Goal: Navigation & Orientation: Find specific page/section

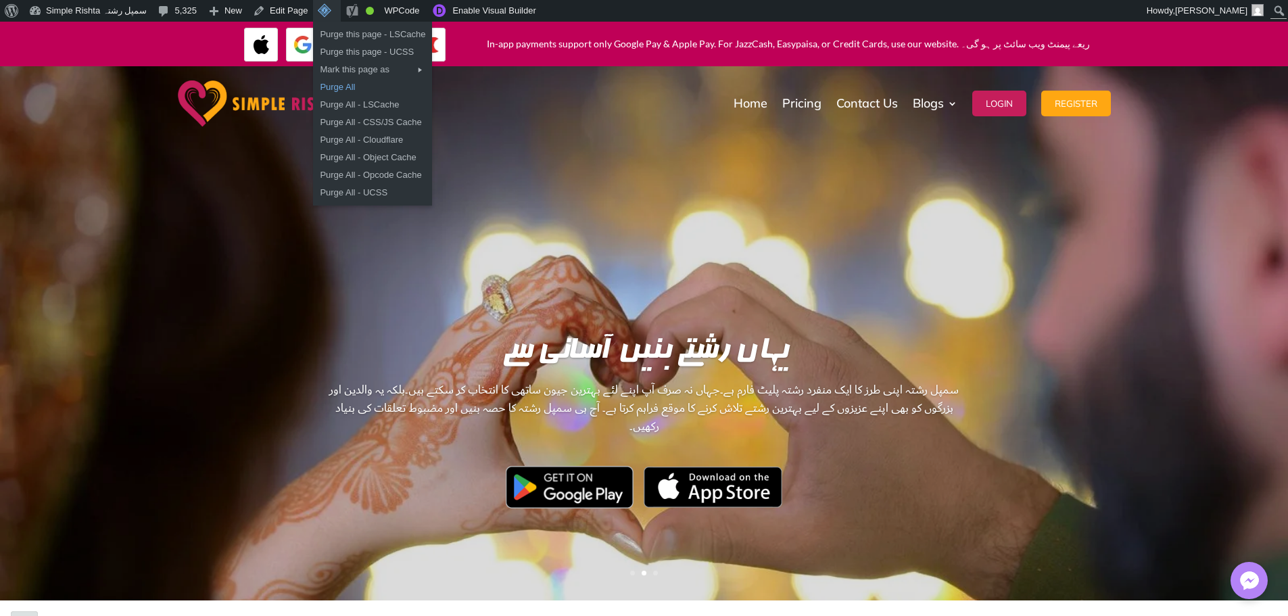
click at [337, 90] on link "Purge All" at bounding box center [372, 87] width 119 height 18
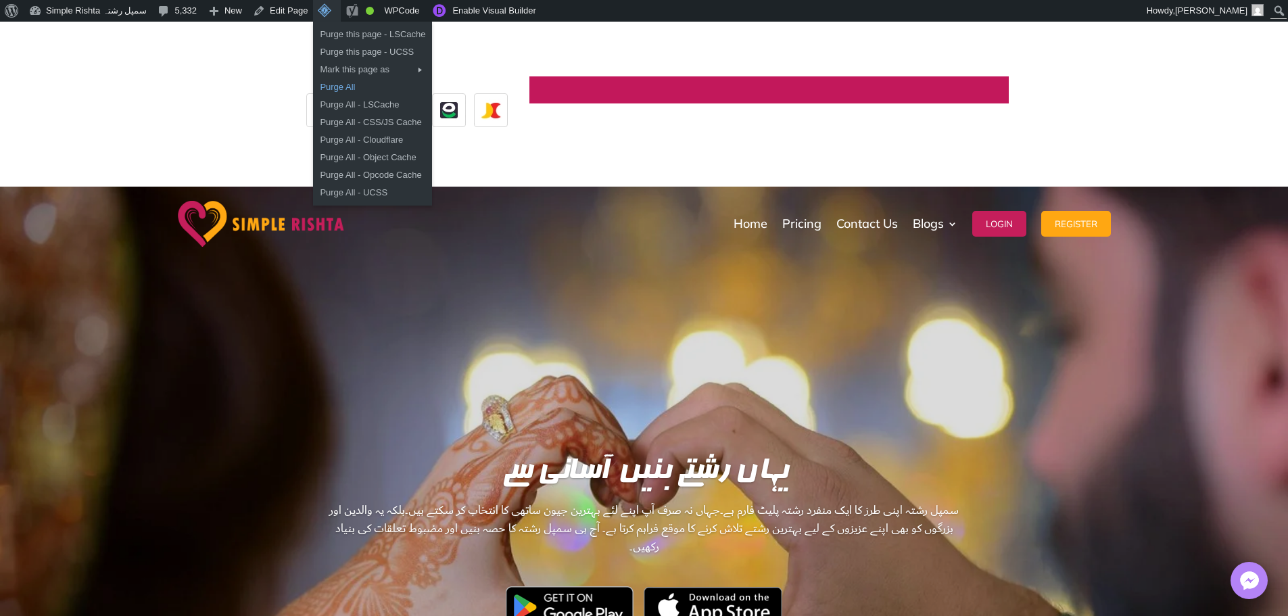
click at [345, 80] on link "Purge All" at bounding box center [372, 87] width 119 height 18
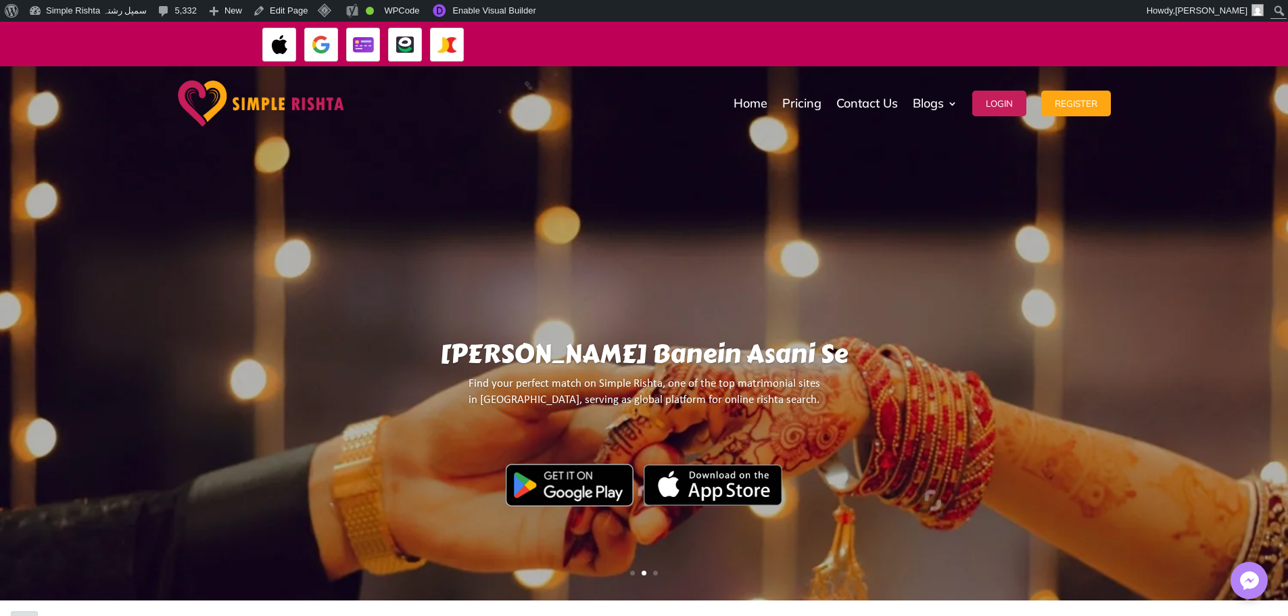
drag, startPoint x: 512, startPoint y: 39, endPoint x: 1117, endPoint y: 39, distance: 604.9
click at [1115, 39] on div "In-app payments support only Google Pay & Apple Pay. For JazzCash, Easypaisa, o…" at bounding box center [644, 44] width 1288 height 45
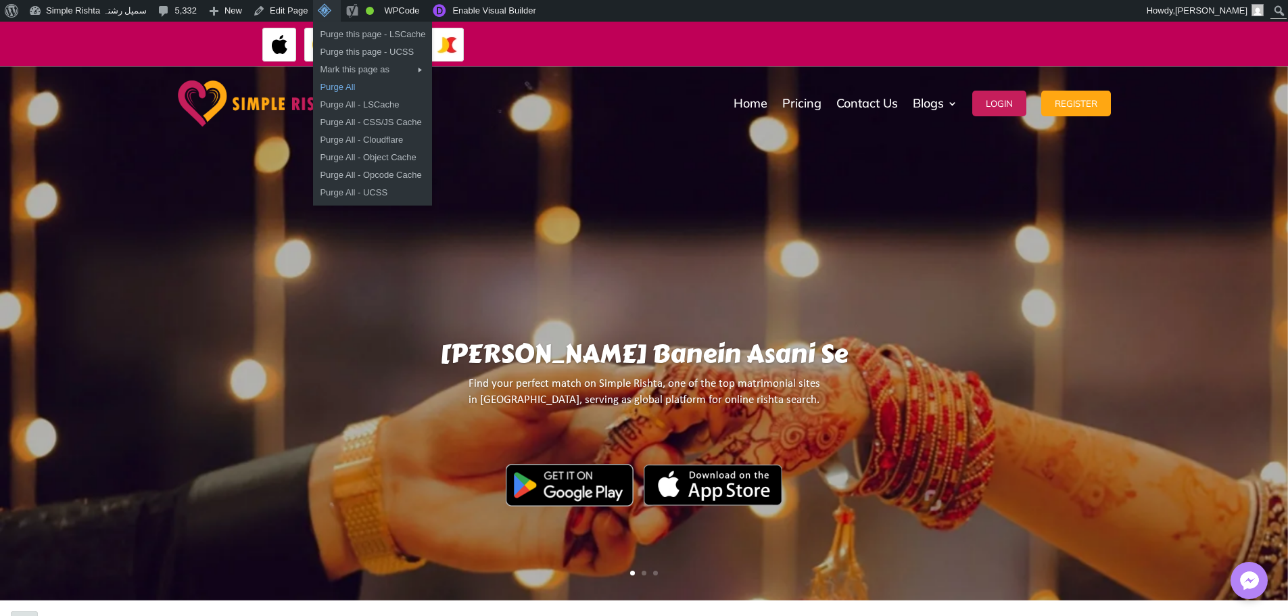
click at [328, 81] on link "Purge All" at bounding box center [372, 87] width 119 height 18
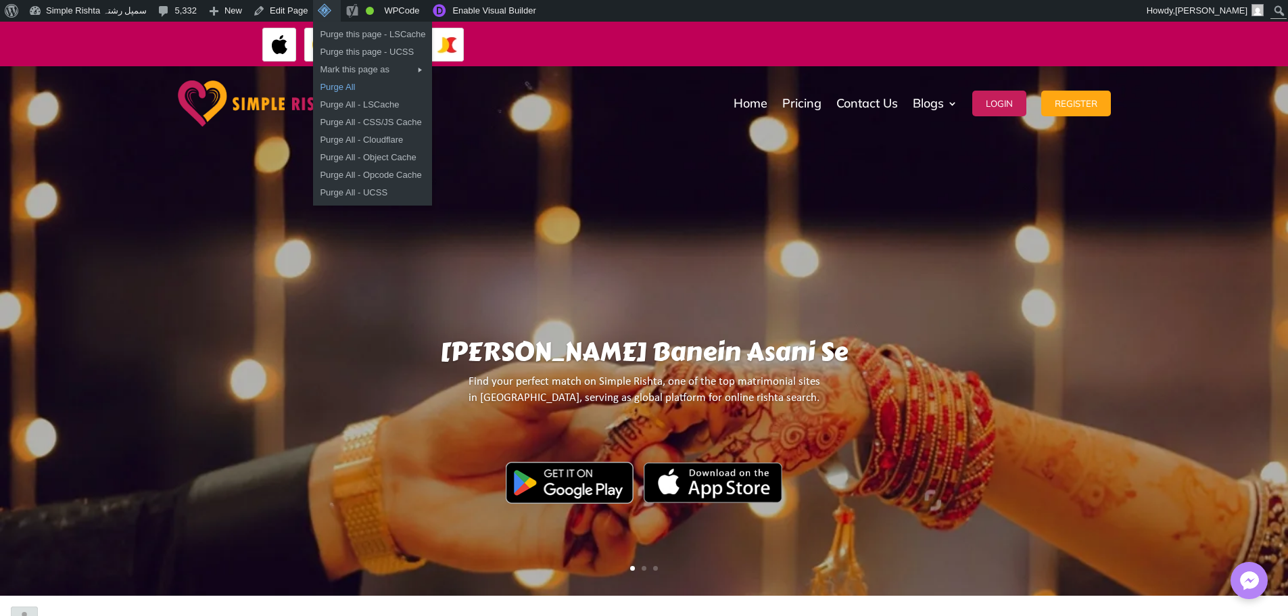
click at [338, 90] on link "Purge All" at bounding box center [372, 87] width 119 height 18
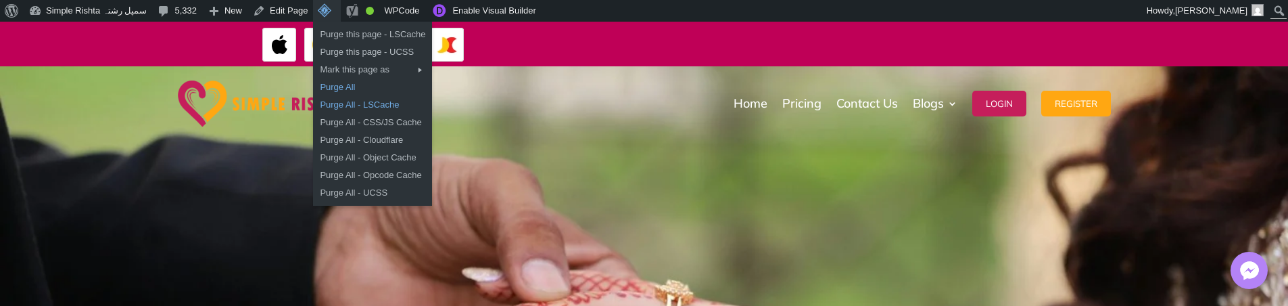
drag, startPoint x: 327, startPoint y: 89, endPoint x: 347, endPoint y: 96, distance: 21.6
click at [327, 89] on link "Purge All" at bounding box center [372, 87] width 119 height 18
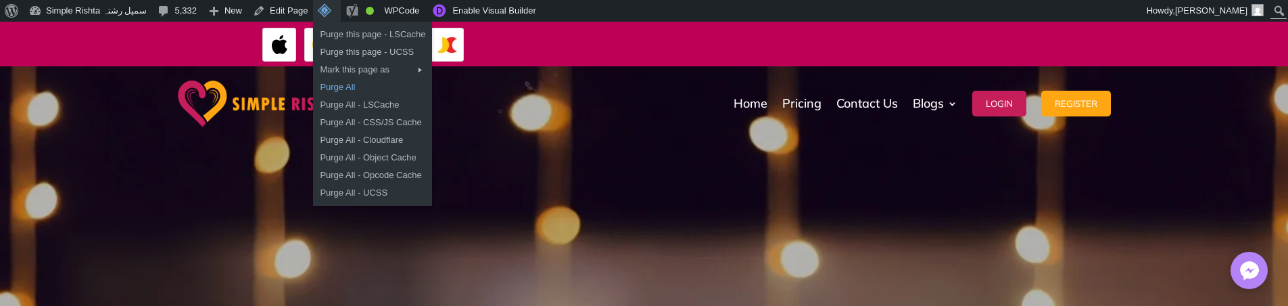
click at [333, 87] on link "Purge All" at bounding box center [372, 87] width 119 height 18
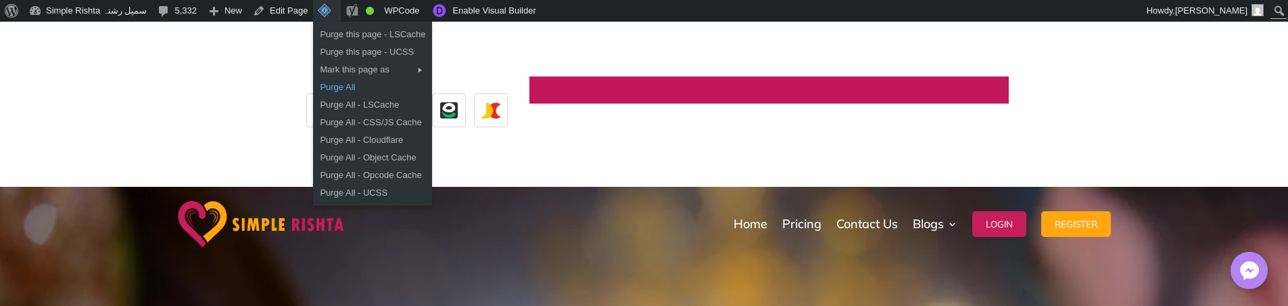
click at [338, 82] on link "Purge All" at bounding box center [372, 87] width 119 height 18
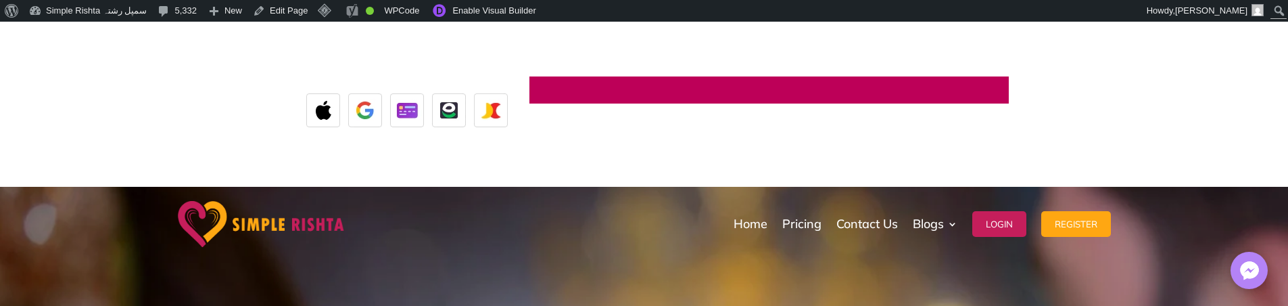
drag, startPoint x: 752, startPoint y: 43, endPoint x: 1018, endPoint y: 44, distance: 266.3
click at [1018, 74] on div "ایپ میں پیمنٹ صرف گوگل پے اور ایپل پے کے ذریعے ممکن ہے۔ جاز کیش، ایزی پیسہ یا ک…" at bounding box center [1247, 90] width 479 height 32
click at [1005, 74] on div "ایپ میں پیمنٹ صرف گوگل پے اور ایپل پے کے ذریعے ممکن ہے۔ جاز کیش، ایزی پیسہ یا ک…" at bounding box center [1244, 90] width 479 height 32
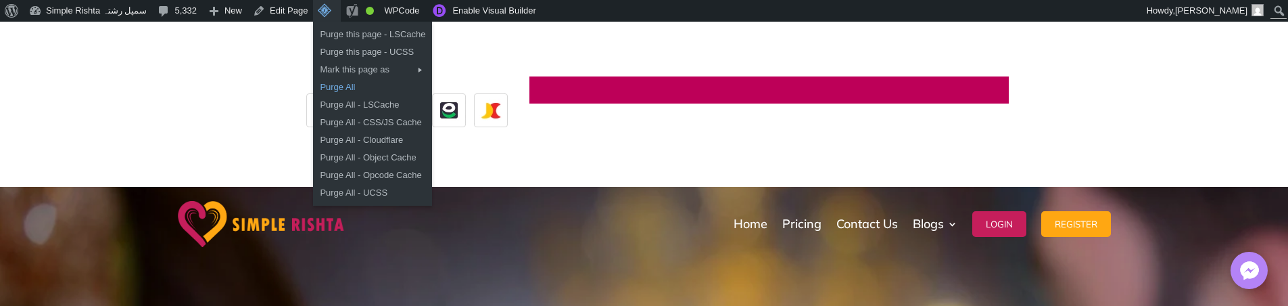
click at [331, 83] on link "Purge All" at bounding box center [372, 87] width 119 height 18
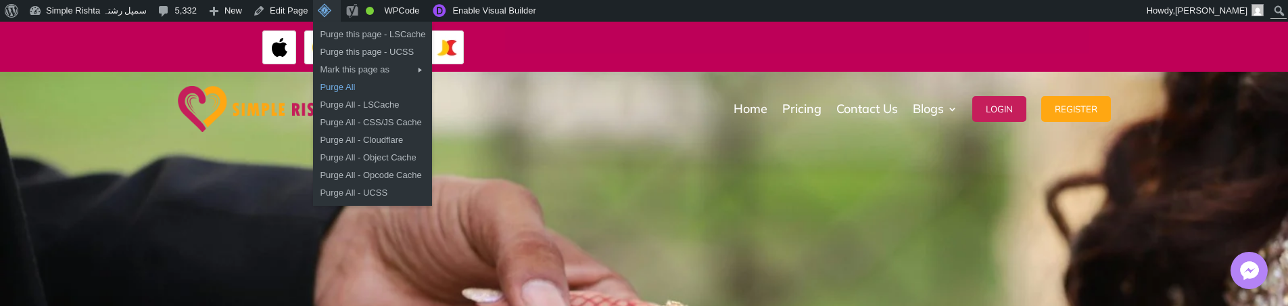
click at [331, 82] on link "Purge All" at bounding box center [372, 87] width 119 height 18
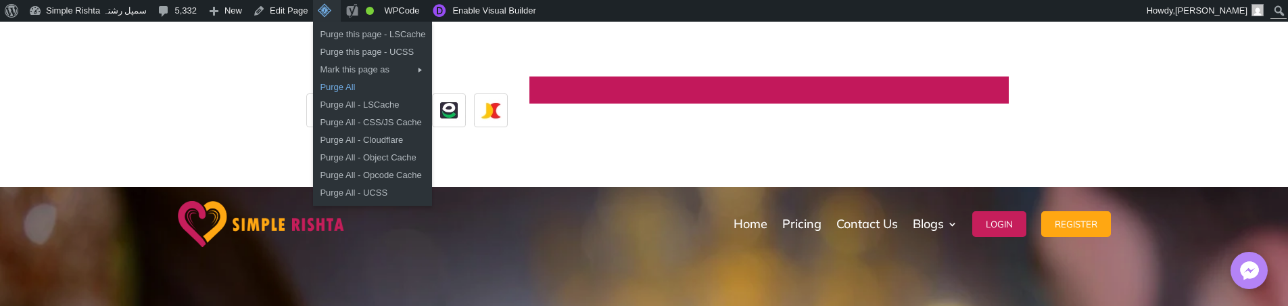
drag, startPoint x: 333, startPoint y: 89, endPoint x: 345, endPoint y: 89, distance: 12.2
click at [333, 89] on link "Purge All" at bounding box center [372, 87] width 119 height 18
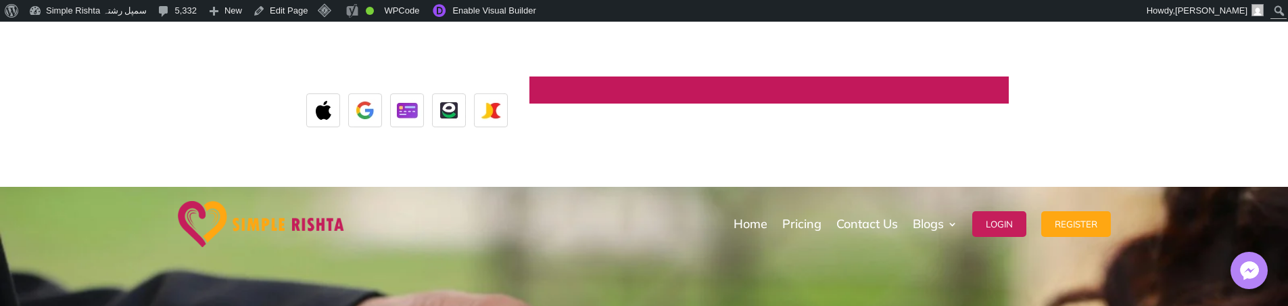
click at [1152, 33] on div "ایپ میں پیمنٹ صرف گوگل پے اور ایپل پے کے ذریعے ممکن ہے۔ جاز کیش، ایزی پیسہ یا ک…" at bounding box center [644, 104] width 1288 height 165
drag, startPoint x: 1040, startPoint y: 53, endPoint x: 552, endPoint y: 67, distance: 488.2
click at [558, 76] on div "ایپ میں پیمنٹ صرف گوگل پے اور ایپل پے کے ذریعے ممکن ہے۔ جاز کیش، ایزی پیسہ یا ک…" at bounding box center [768, 89] width 479 height 27
click at [551, 190] on div "Home Pricing Contact Us Blogs English Blog Urdu Blog Login Register Home Pricin…" at bounding box center [737, 224] width 746 height 68
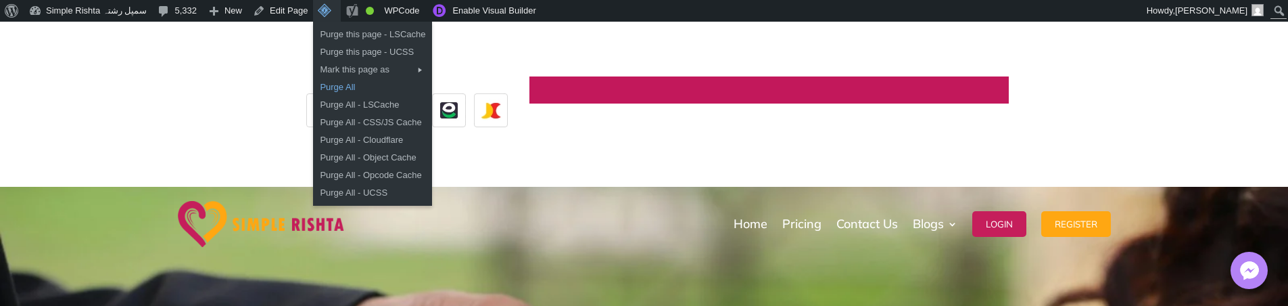
click at [330, 86] on link "Purge All" at bounding box center [372, 87] width 119 height 18
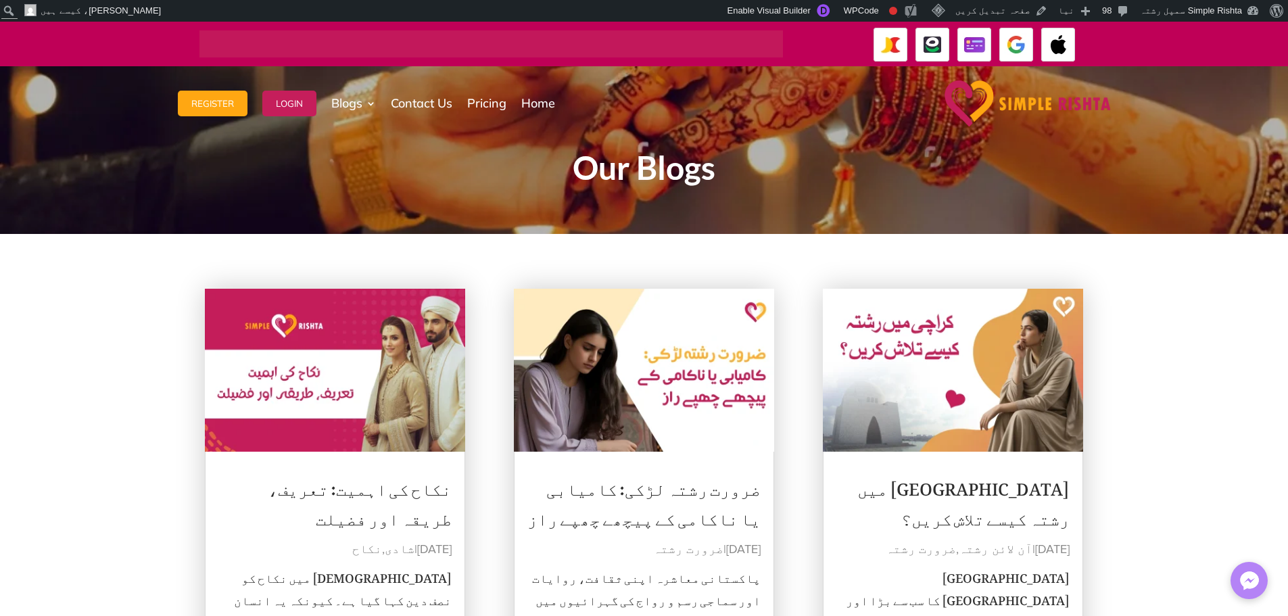
click at [1039, 107] on img at bounding box center [1027, 103] width 166 height 46
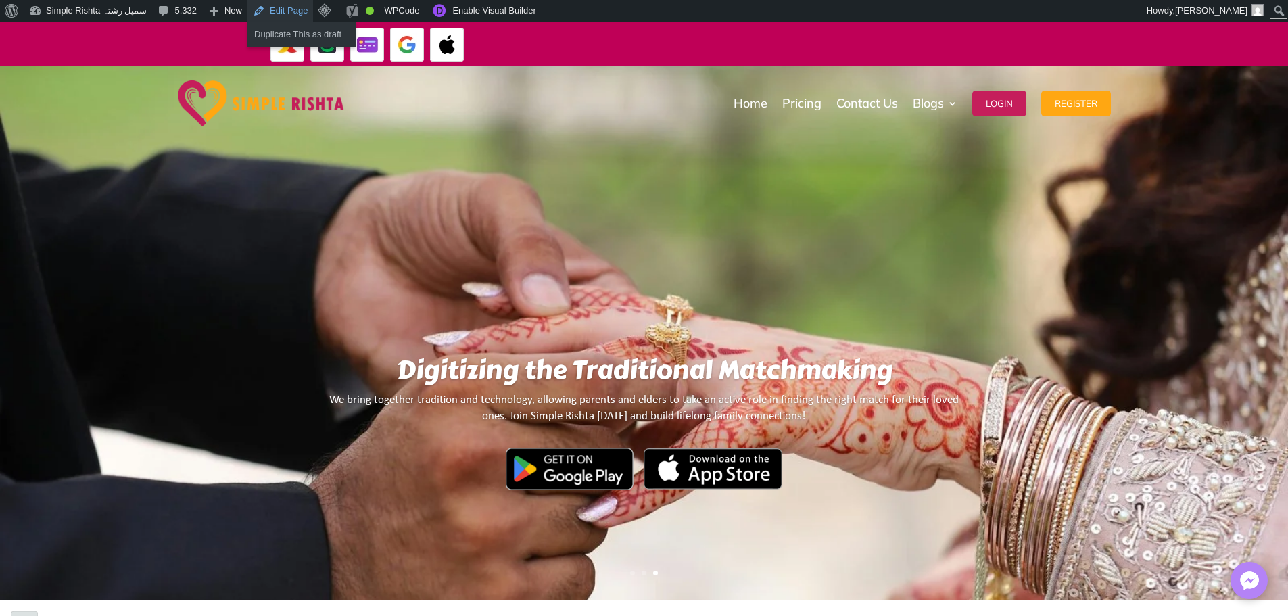
click at [273, 9] on link "Edit Page" at bounding box center [280, 11] width 66 height 22
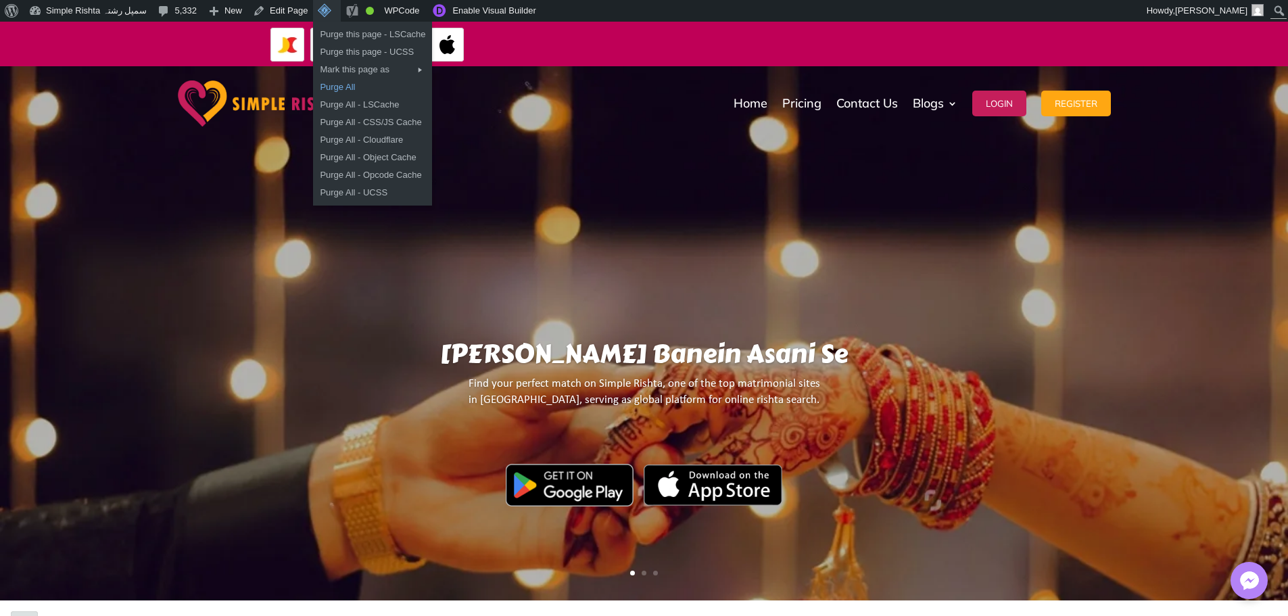
click at [332, 89] on link "Purge All" at bounding box center [372, 87] width 119 height 18
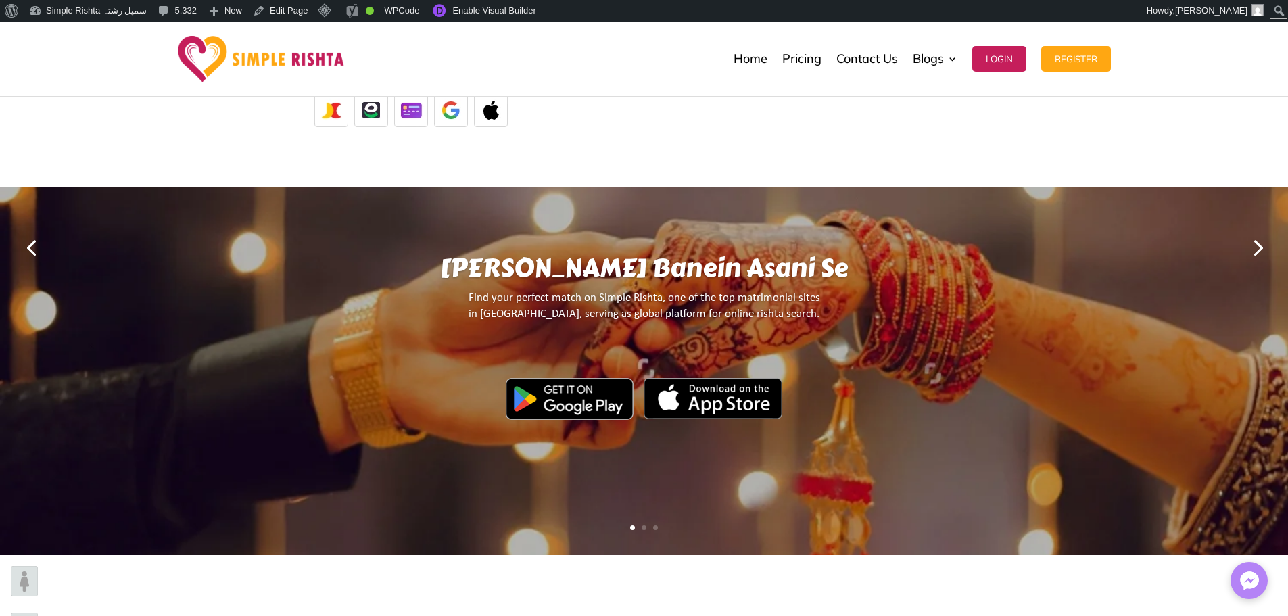
scroll to position [270, 0]
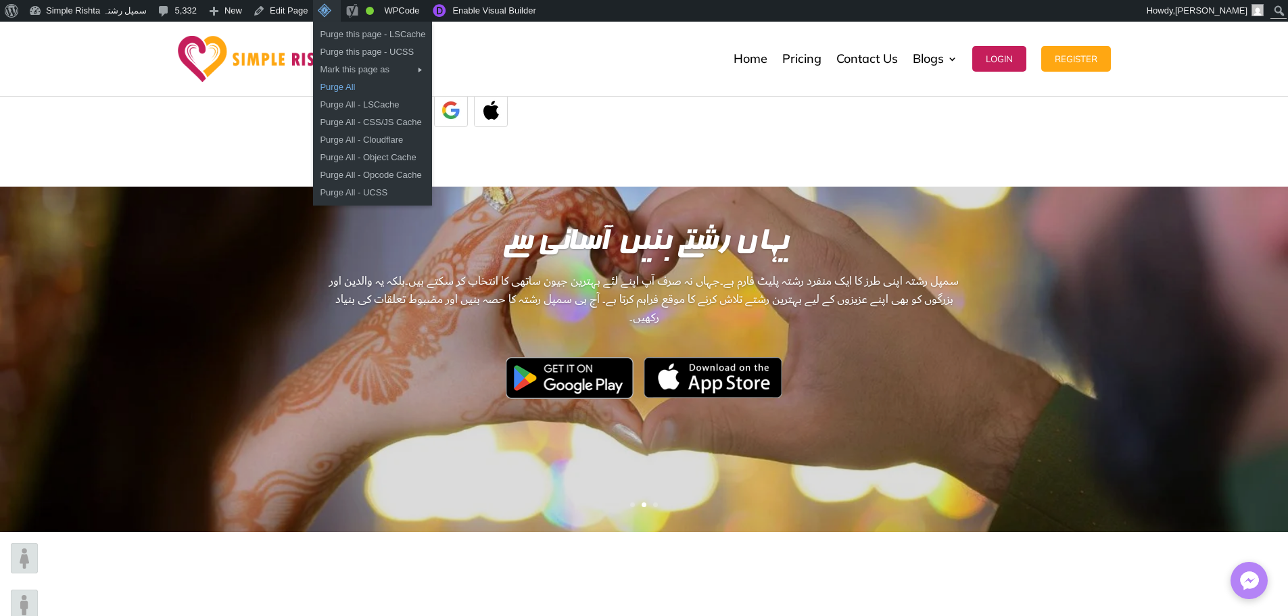
click at [336, 90] on link "Purge All" at bounding box center [372, 87] width 119 height 18
